Goal: Information Seeking & Learning: Learn about a topic

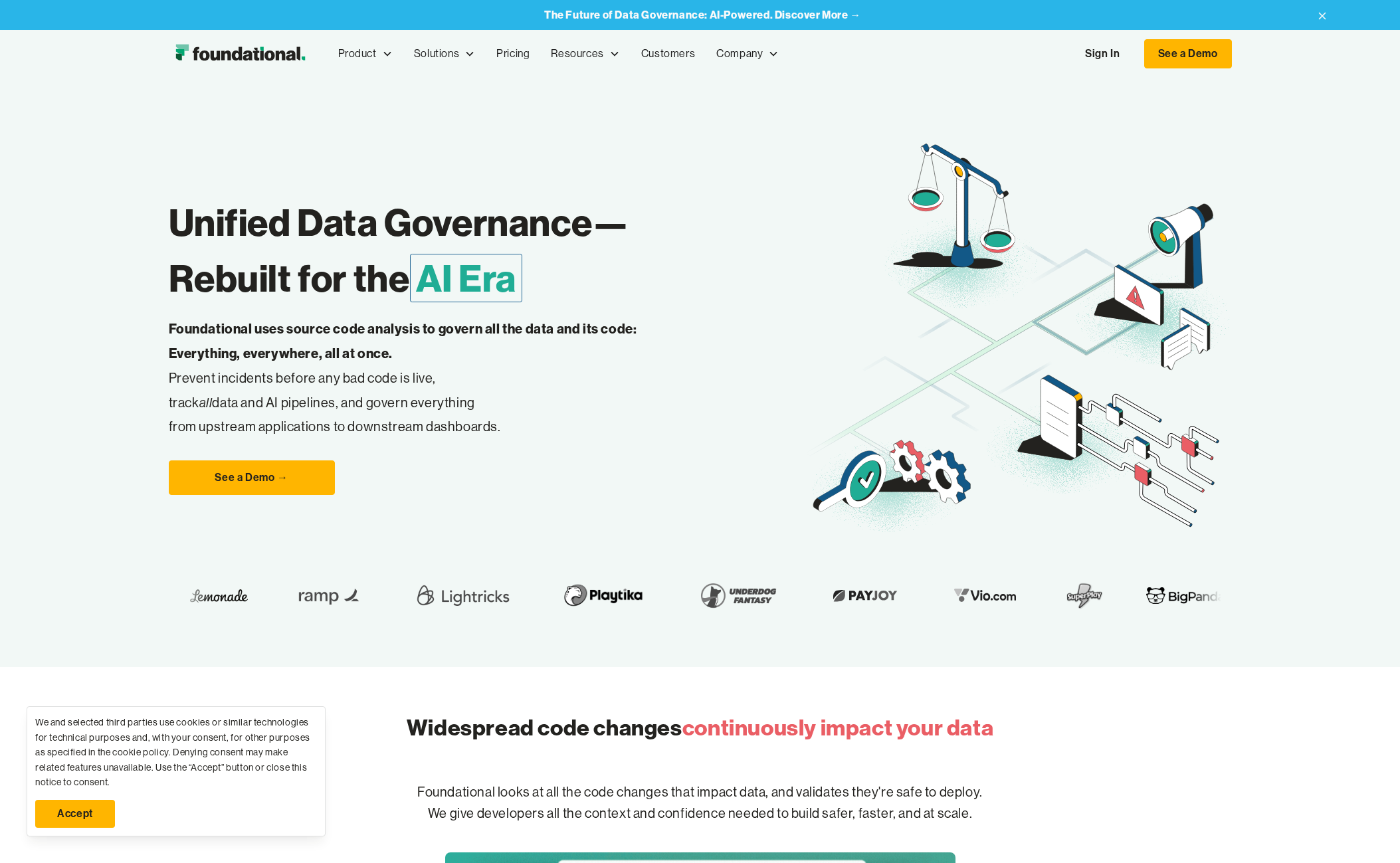
click at [696, 819] on p "Foundational looks at all the code changes that impact data, and validates they…" at bounding box center [700, 803] width 851 height 85
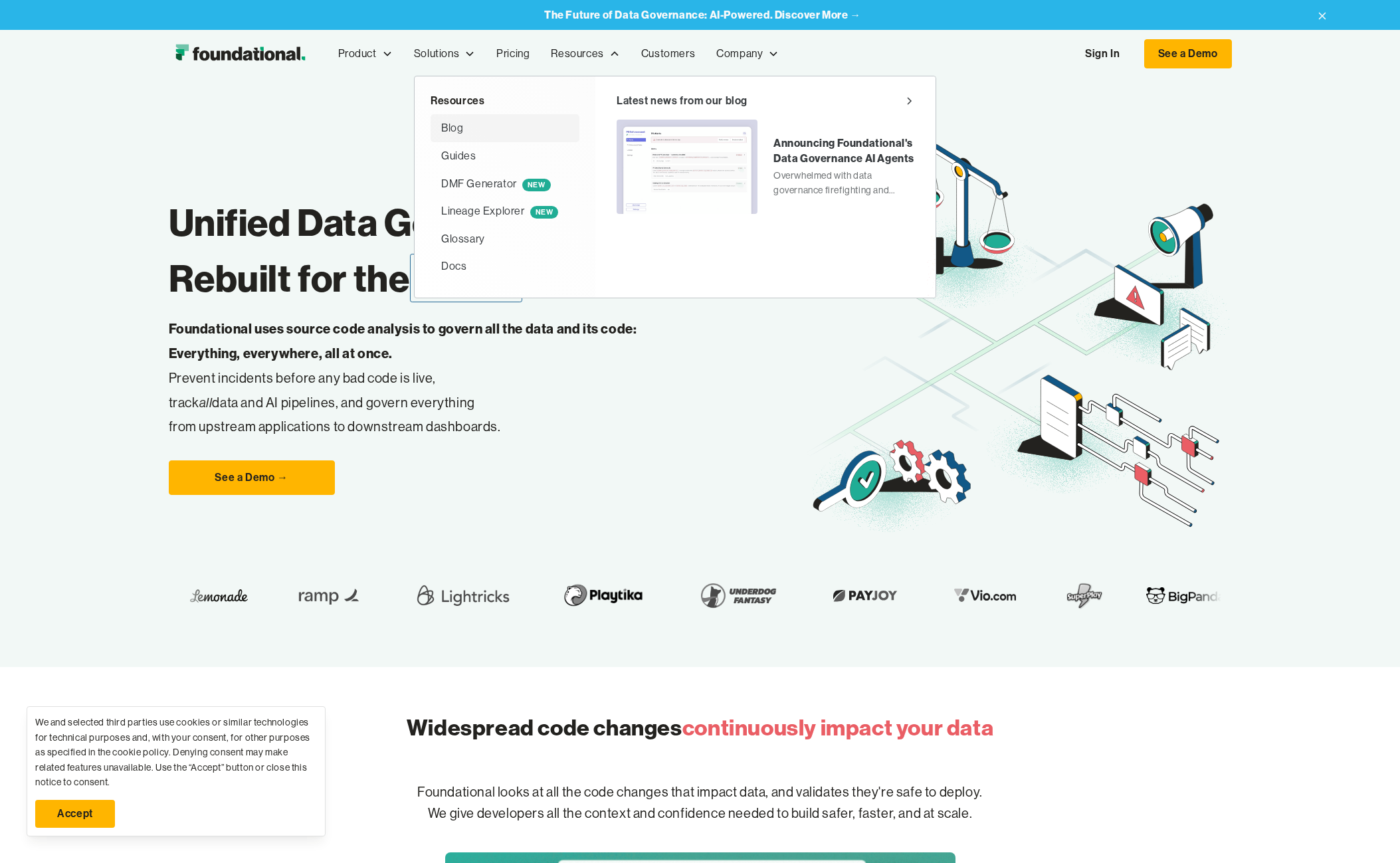
click at [458, 127] on div "Blog" at bounding box center [452, 128] width 22 height 17
click at [472, 152] on div "Guides" at bounding box center [458, 156] width 36 height 17
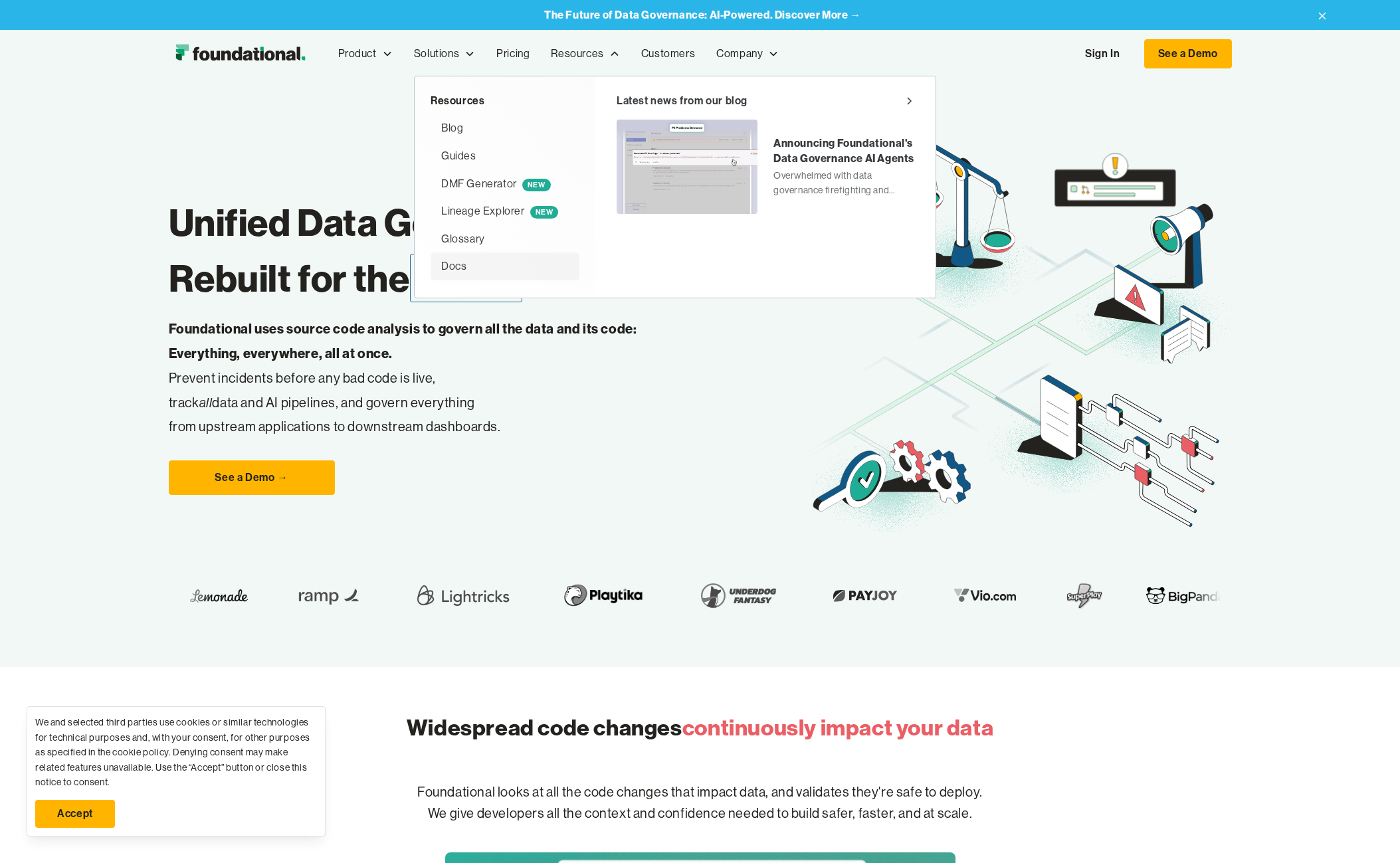
click at [465, 270] on div "Docs" at bounding box center [454, 266] width 26 height 17
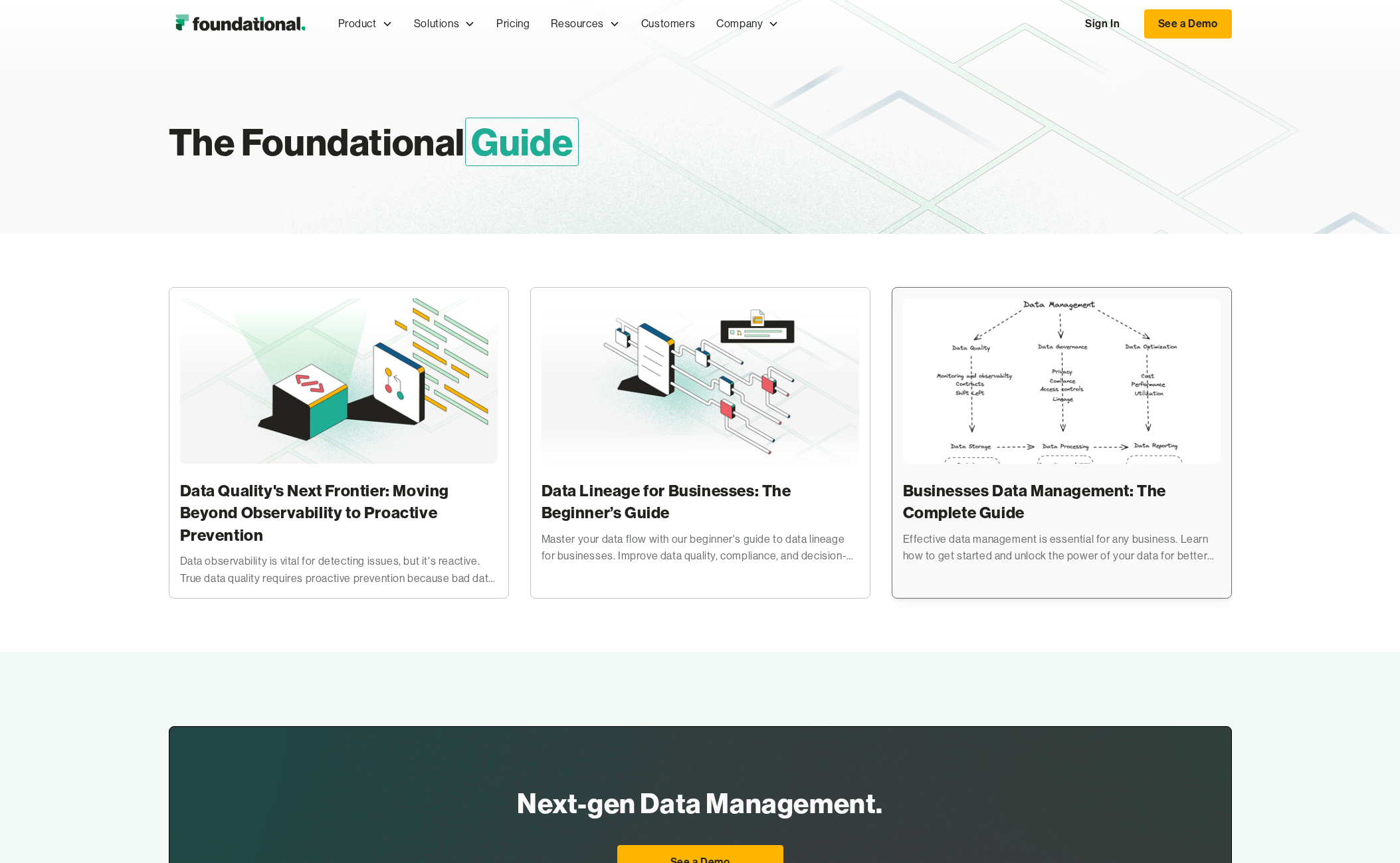
click at [1054, 365] on img at bounding box center [1061, 406] width 318 height 218
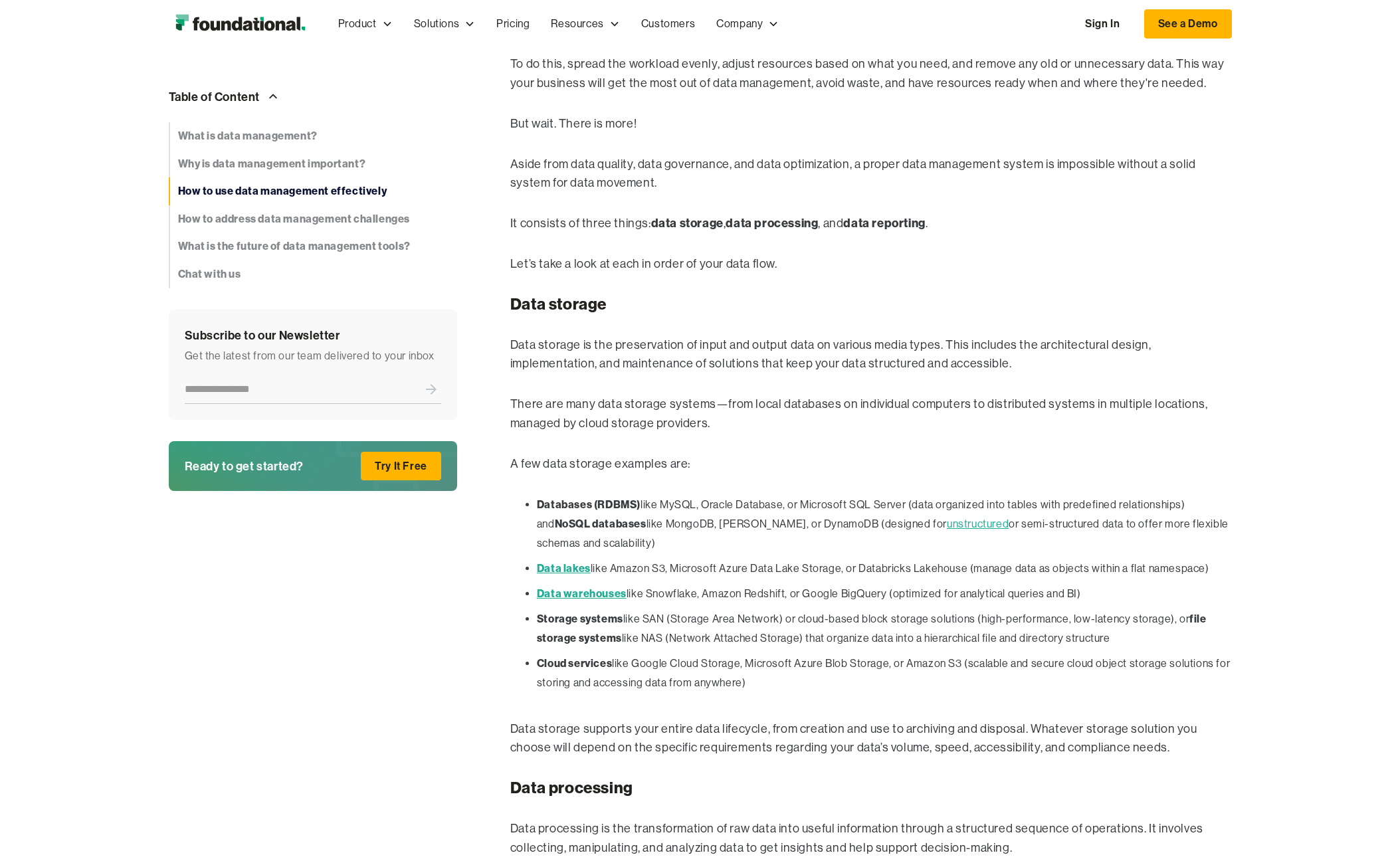
scroll to position [5221, 0]
